Goal: Task Accomplishment & Management: Use online tool/utility

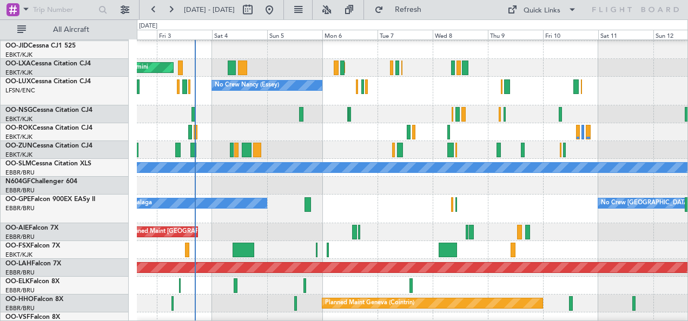
scroll to position [35, 0]
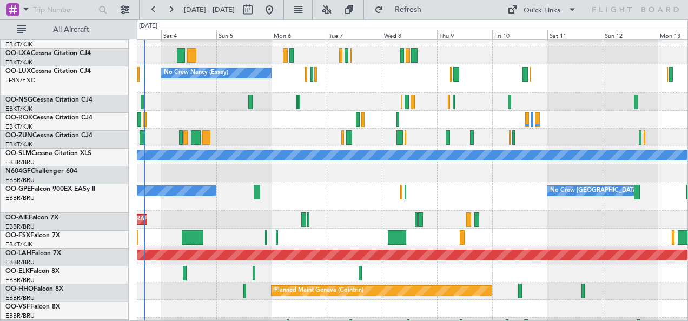
click at [333, 222] on div "Unplanned Maint [GEOGRAPHIC_DATA] ([GEOGRAPHIC_DATA])" at bounding box center [413, 220] width 552 height 18
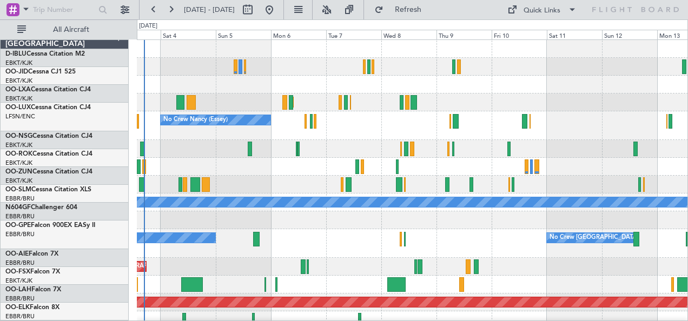
scroll to position [0, 0]
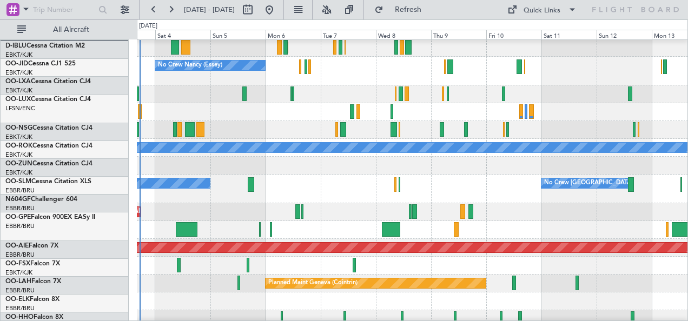
scroll to position [55, 0]
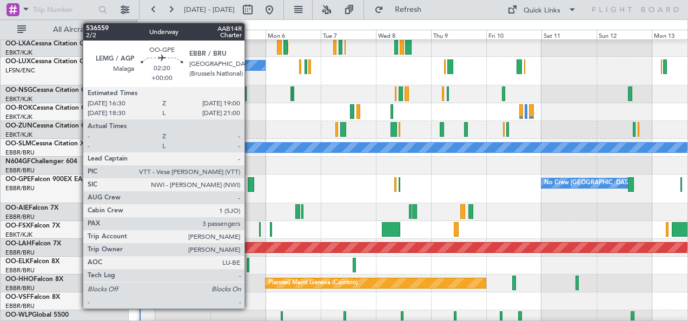
click at [250, 186] on div at bounding box center [251, 185] width 6 height 15
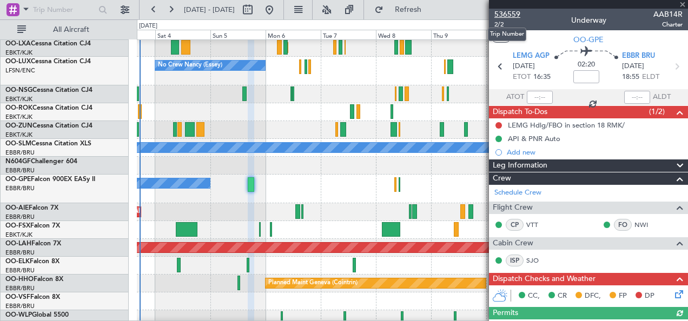
click at [509, 13] on span "536559" at bounding box center [508, 14] width 26 height 11
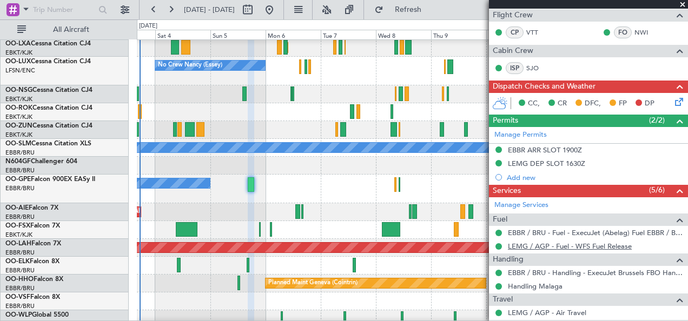
scroll to position [345, 0]
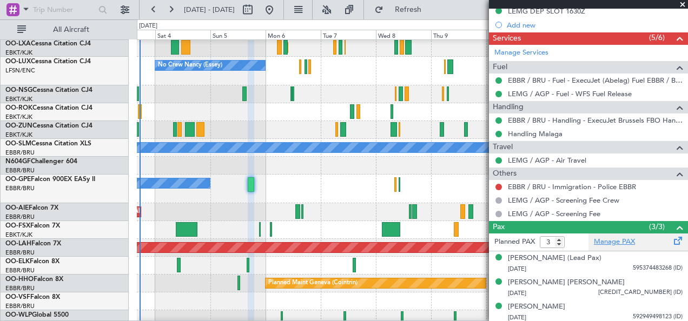
click at [625, 239] on link "Manage PAX" at bounding box center [614, 242] width 41 height 11
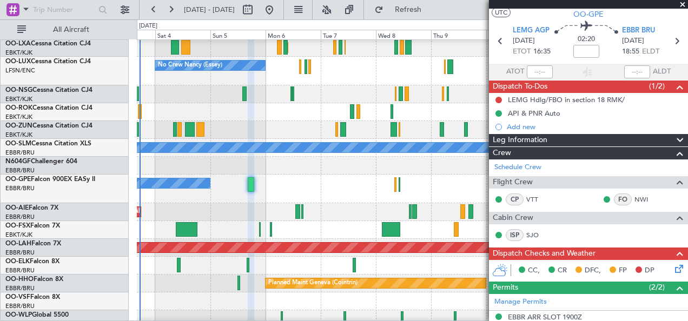
scroll to position [0, 0]
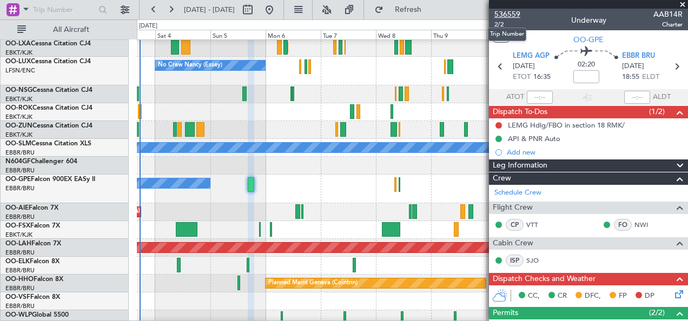
click at [511, 12] on span "536559" at bounding box center [508, 14] width 26 height 11
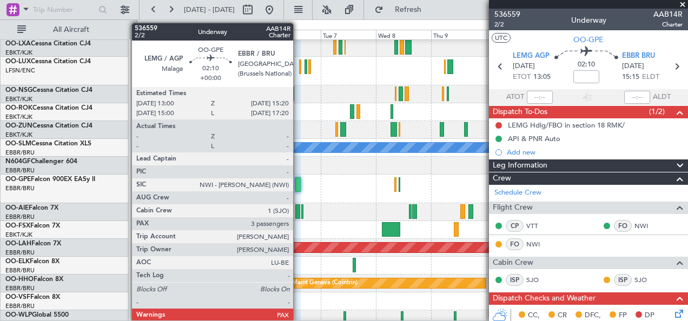
click at [299, 183] on div at bounding box center [298, 185] width 5 height 15
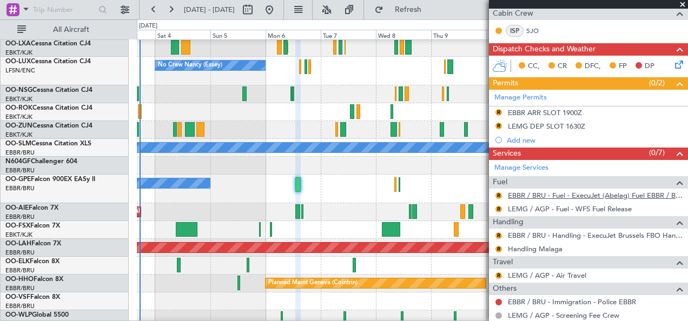
scroll to position [299, 0]
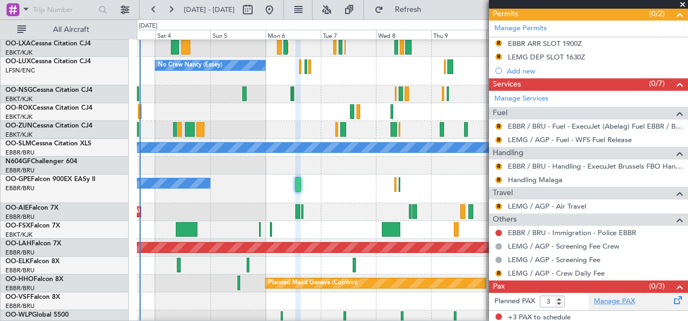
click at [615, 300] on link "Manage PAX" at bounding box center [614, 302] width 41 height 11
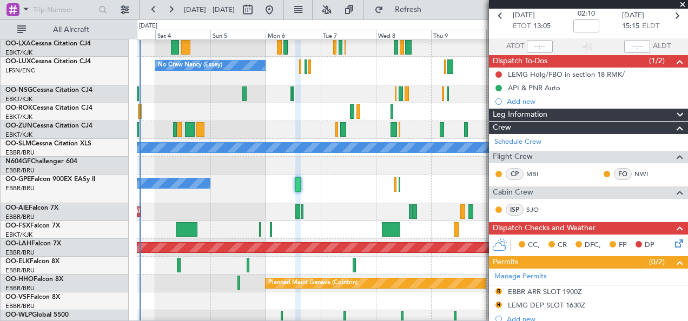
scroll to position [0, 0]
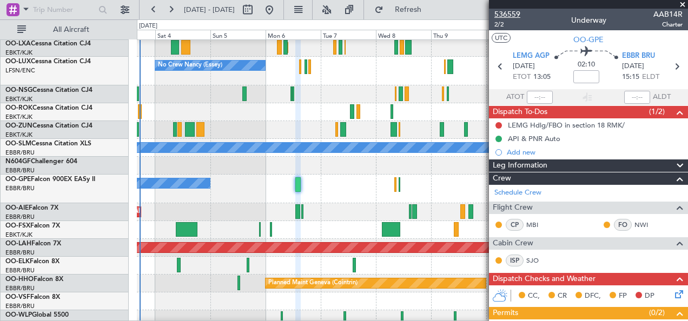
click at [511, 14] on span "536559" at bounding box center [508, 14] width 26 height 11
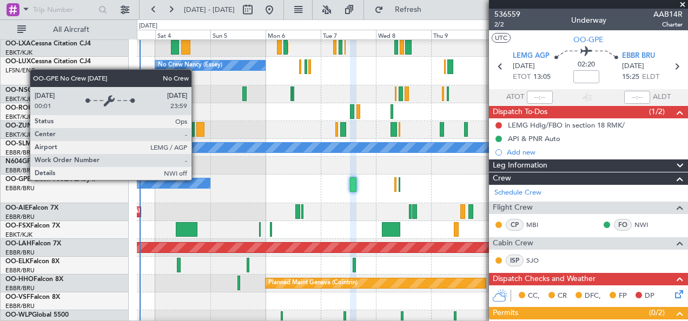
click at [197, 180] on div "No Crew Malaga" at bounding box center [127, 184] width 165 height 10
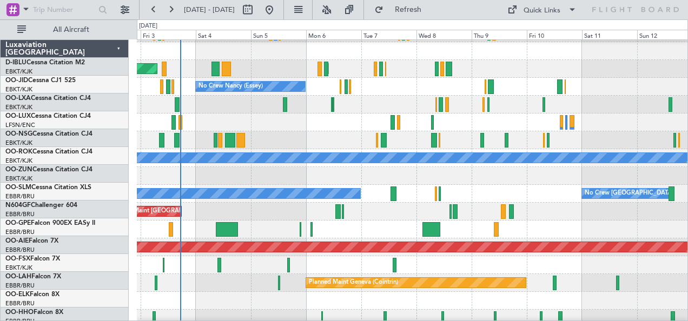
scroll to position [34, 0]
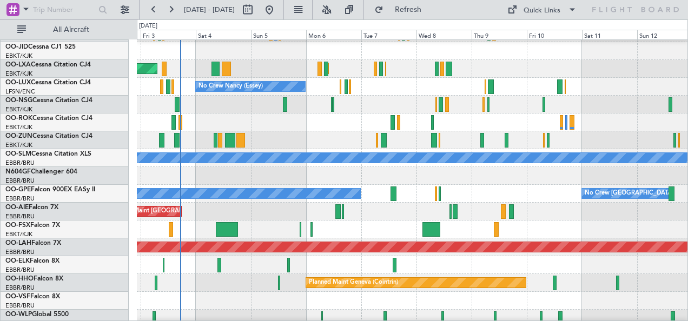
click at [366, 181] on div at bounding box center [413, 176] width 552 height 18
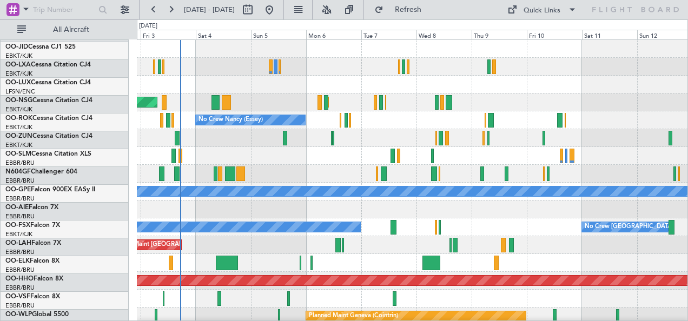
scroll to position [0, 0]
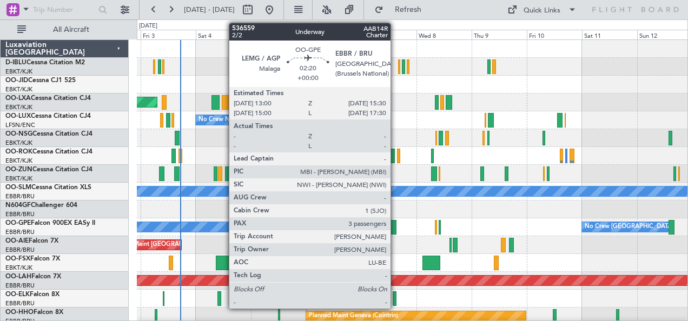
click at [396, 227] on div at bounding box center [394, 227] width 6 height 15
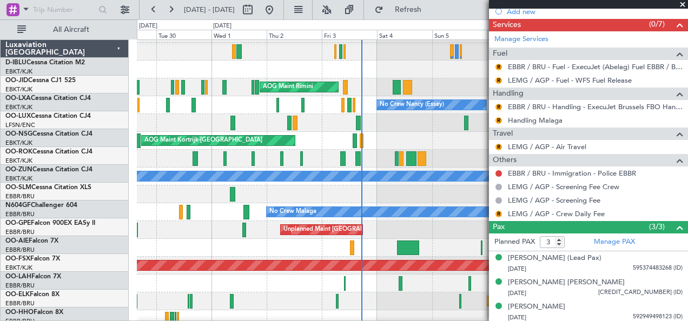
scroll to position [15, 0]
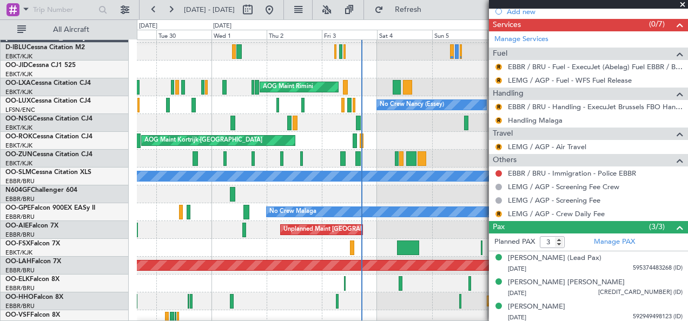
click at [481, 219] on div "No Crew Malaga No Crew [GEOGRAPHIC_DATA] (Brussels National) No Crew [GEOGRAPHI…" at bounding box center [413, 212] width 552 height 18
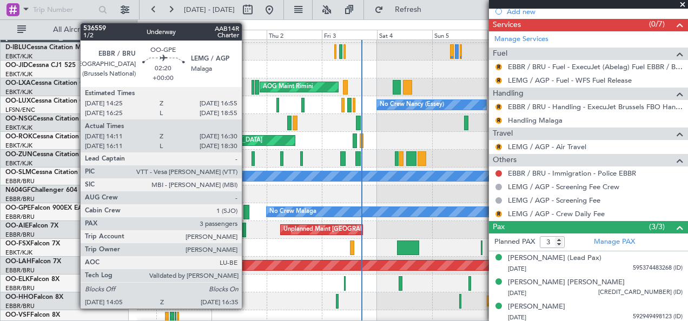
click at [247, 214] on div at bounding box center [247, 212] width 6 height 15
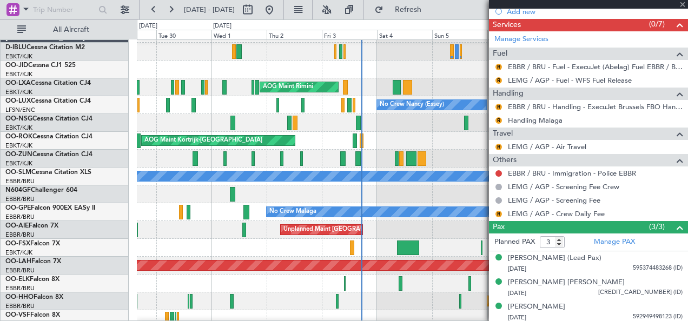
type input "14:16"
type input "16:25"
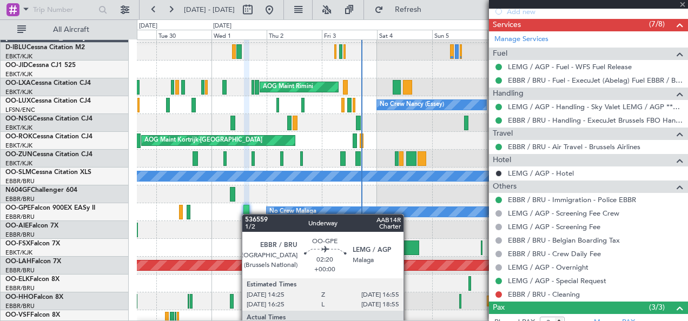
scroll to position [372, 0]
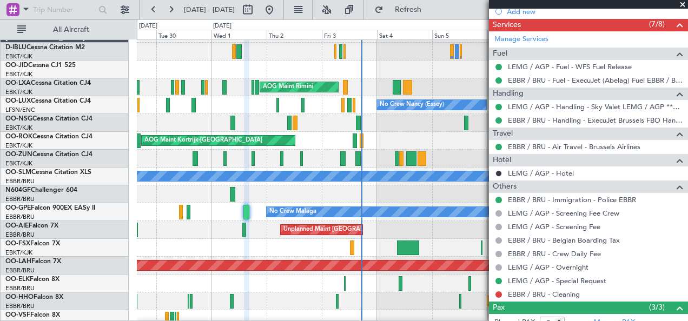
click at [164, 224] on div "Unplanned Maint [GEOGRAPHIC_DATA] ([GEOGRAPHIC_DATA]) Planned Maint [GEOGRAPHIC…" at bounding box center [413, 230] width 552 height 18
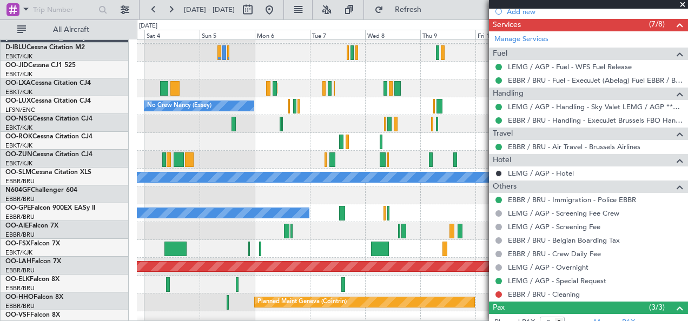
scroll to position [14, 0]
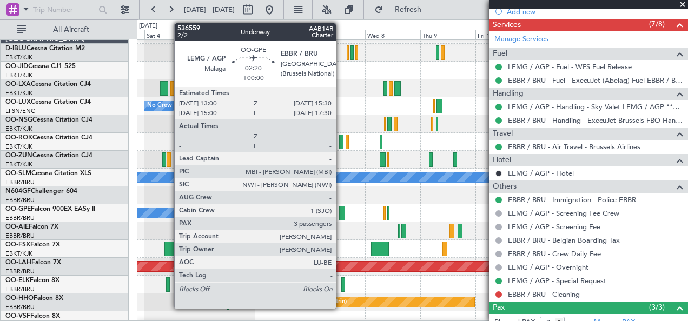
click at [342, 215] on div at bounding box center [342, 213] width 6 height 15
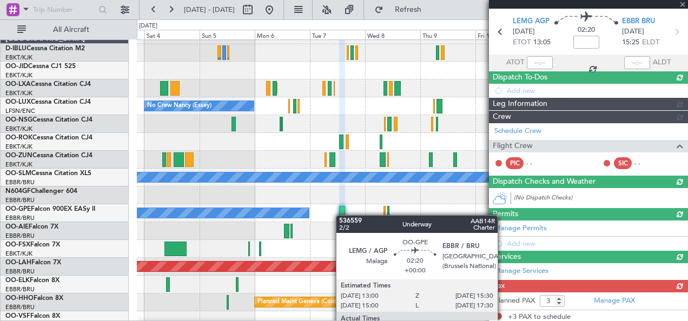
scroll to position [359, 0]
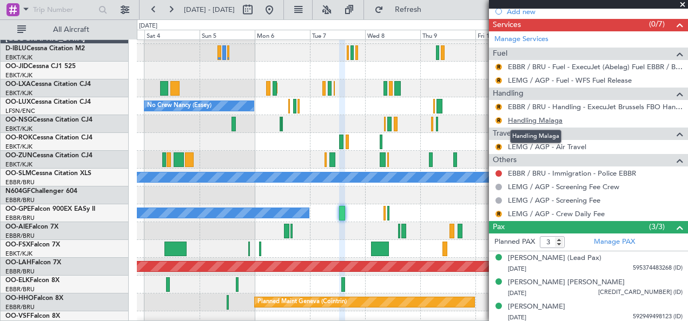
click at [528, 120] on link "Handling Malaga" at bounding box center [535, 120] width 55 height 9
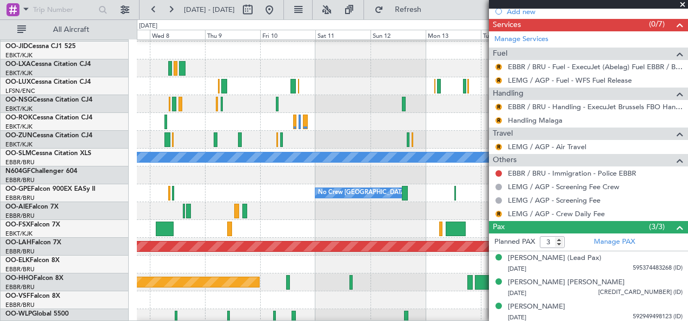
click at [212, 219] on div at bounding box center [413, 211] width 552 height 18
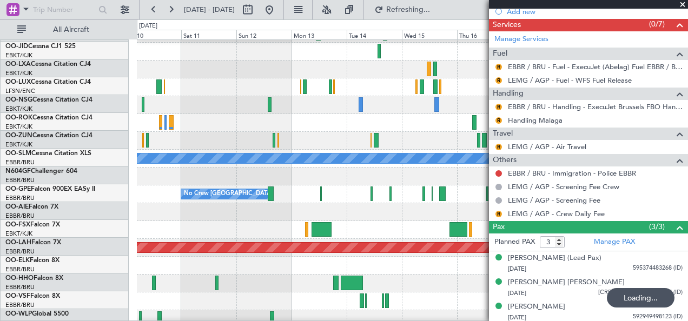
scroll to position [32, 0]
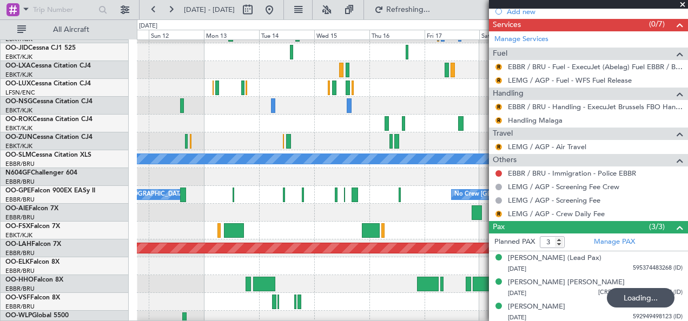
click at [172, 222] on div at bounding box center [413, 231] width 552 height 18
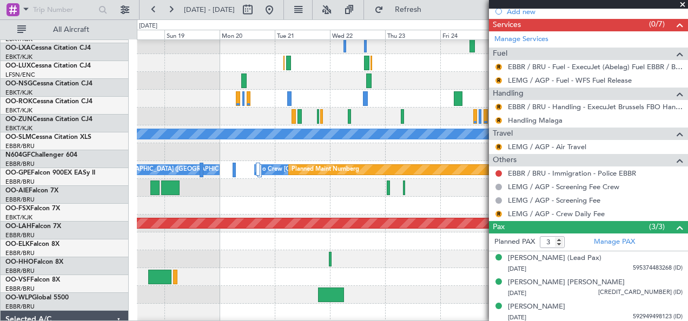
scroll to position [56, 0]
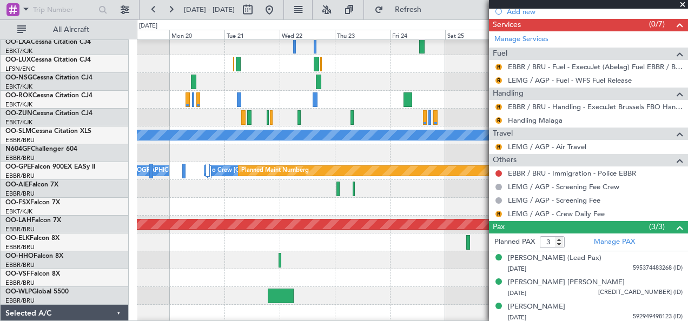
click at [202, 200] on div at bounding box center [413, 207] width 552 height 18
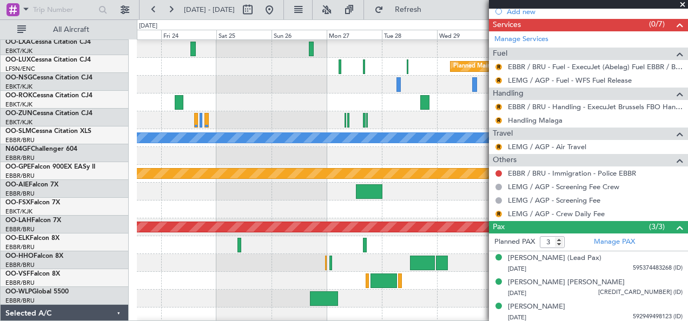
scroll to position [54, 0]
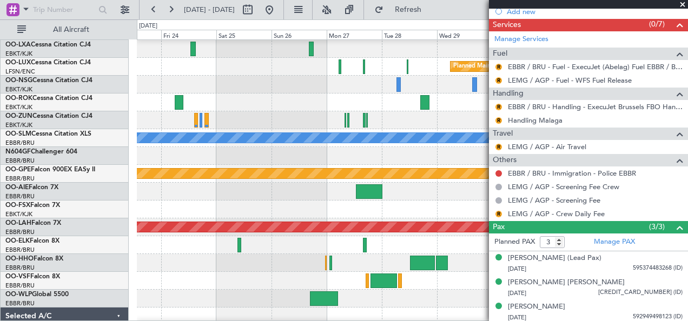
click at [193, 207] on div at bounding box center [413, 210] width 552 height 18
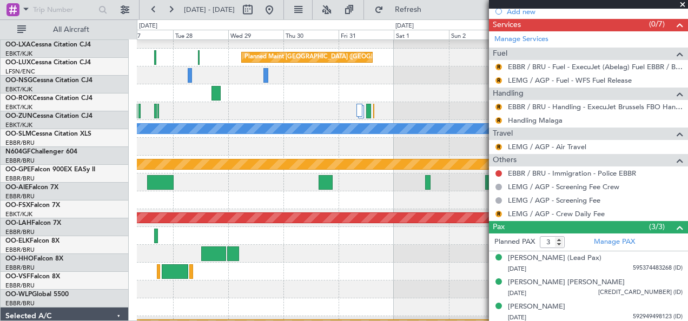
scroll to position [63, 0]
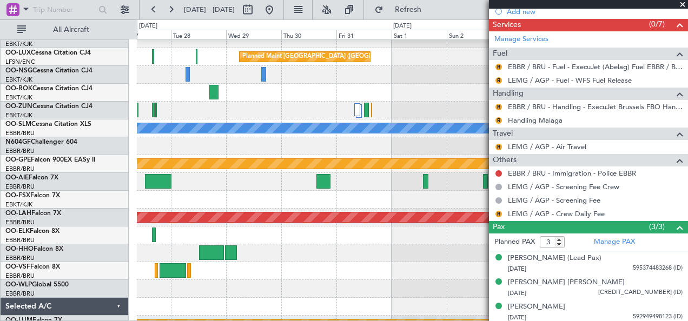
click at [232, 194] on div at bounding box center [413, 200] width 552 height 18
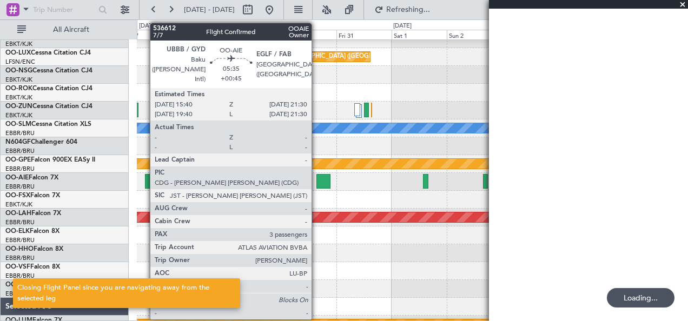
scroll to position [0, 0]
